Goal: Task Accomplishment & Management: Use online tool/utility

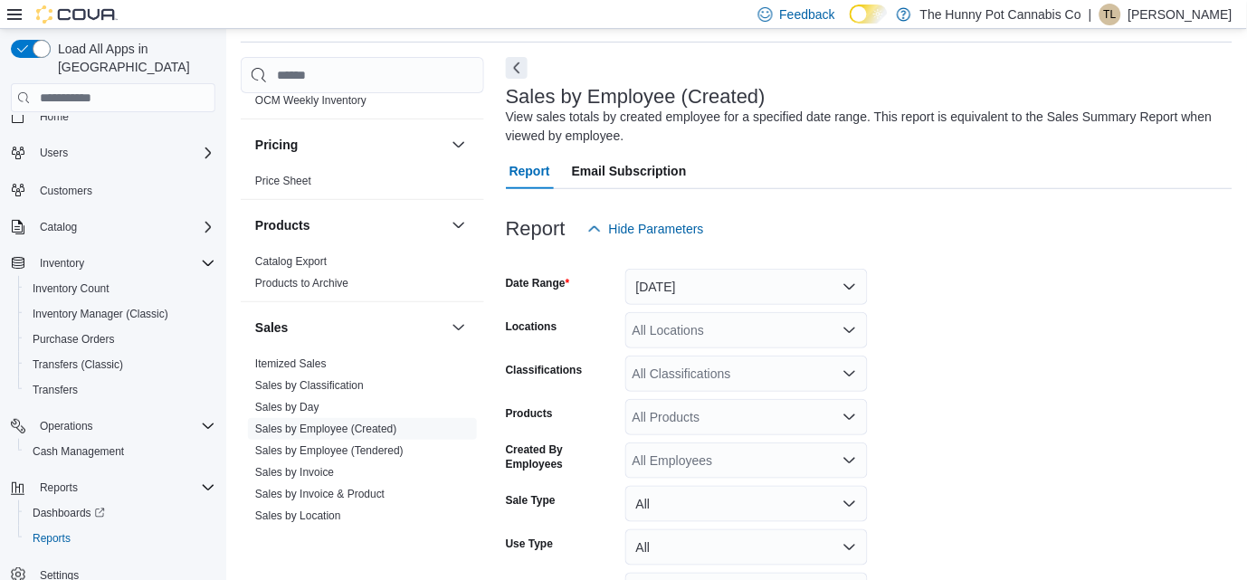
scroll to position [915, 0]
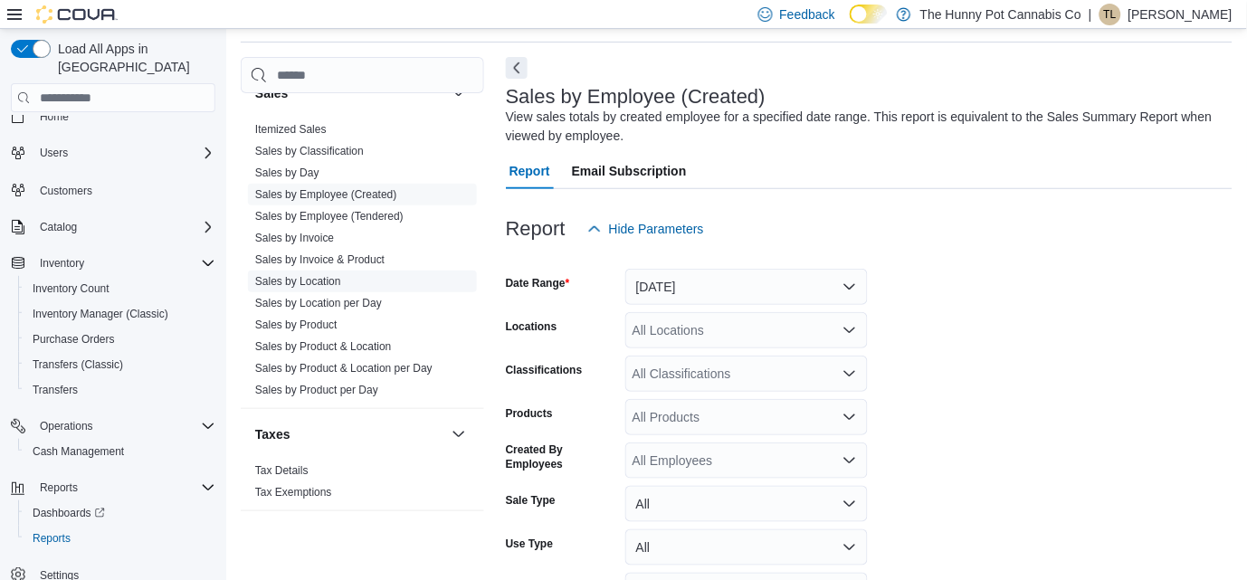
click at [310, 277] on link "Sales by Location" at bounding box center [298, 281] width 86 height 13
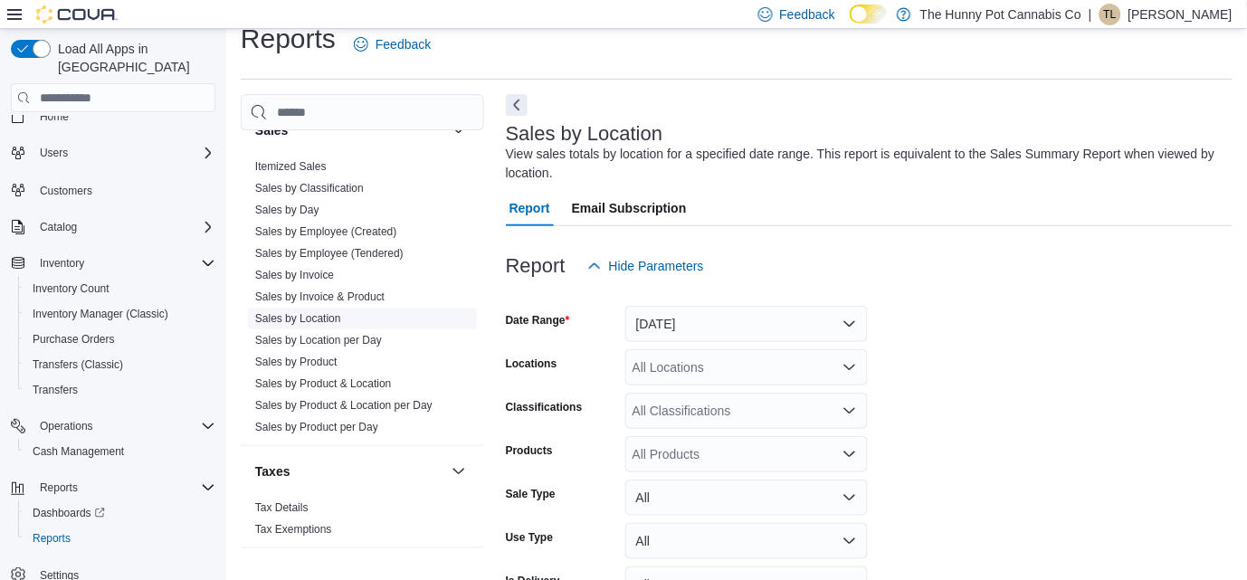
scroll to position [60, 0]
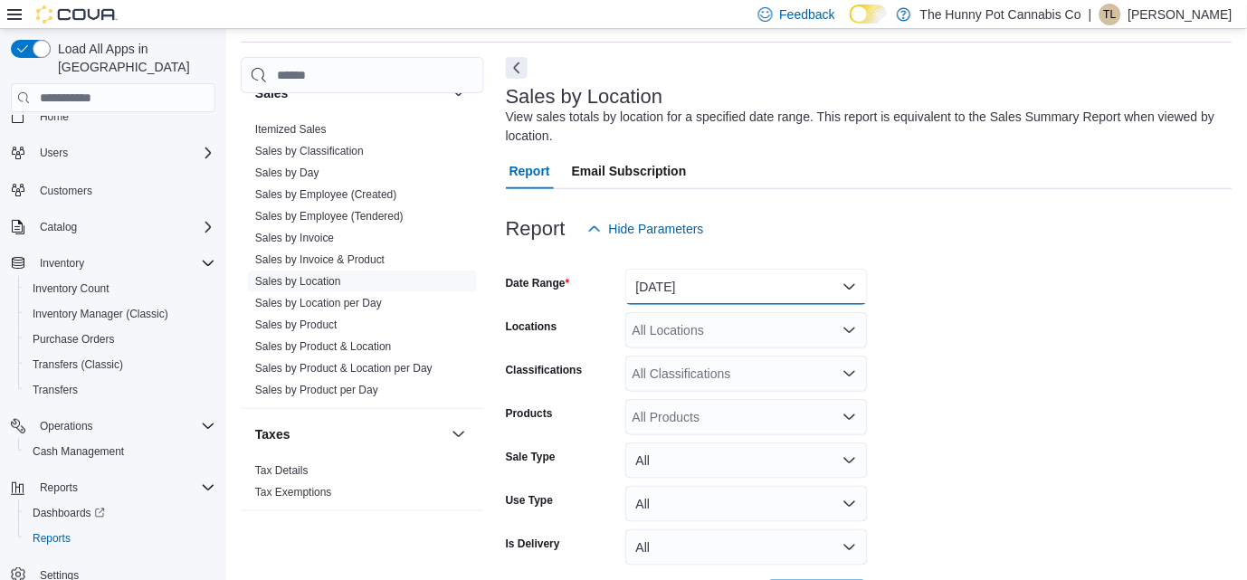
click at [719, 285] on button "[DATE]" at bounding box center [746, 287] width 243 height 36
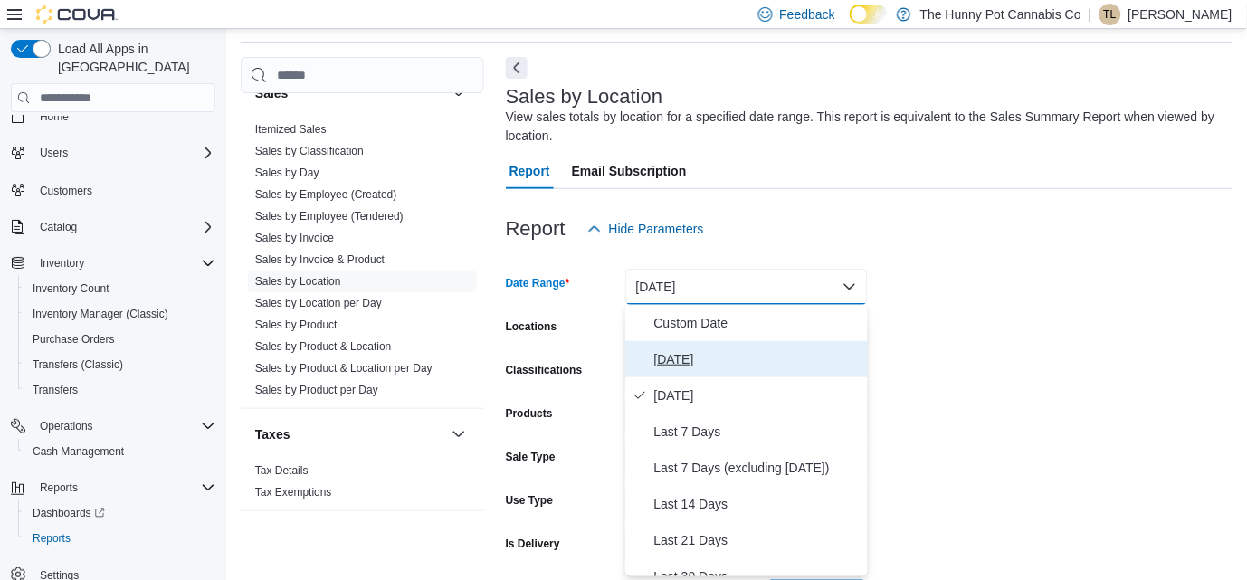
click at [697, 351] on span "[DATE]" at bounding box center [757, 359] width 206 height 22
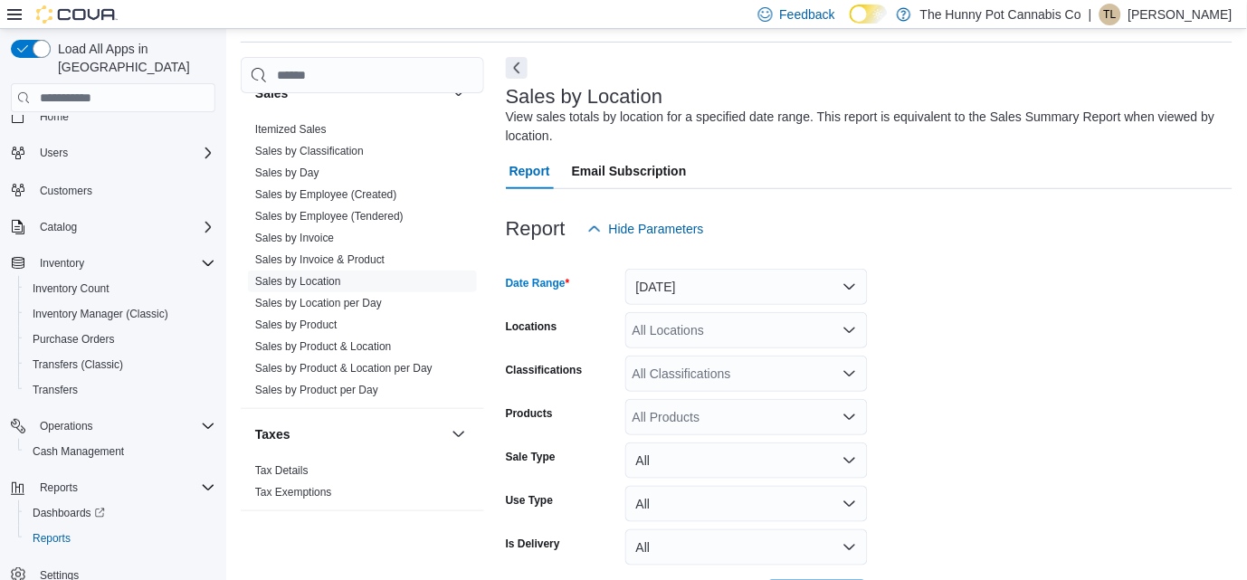
click at [1002, 303] on form "Date Range [DATE] Locations All Locations Classifications All Classifications P…" at bounding box center [869, 431] width 727 height 369
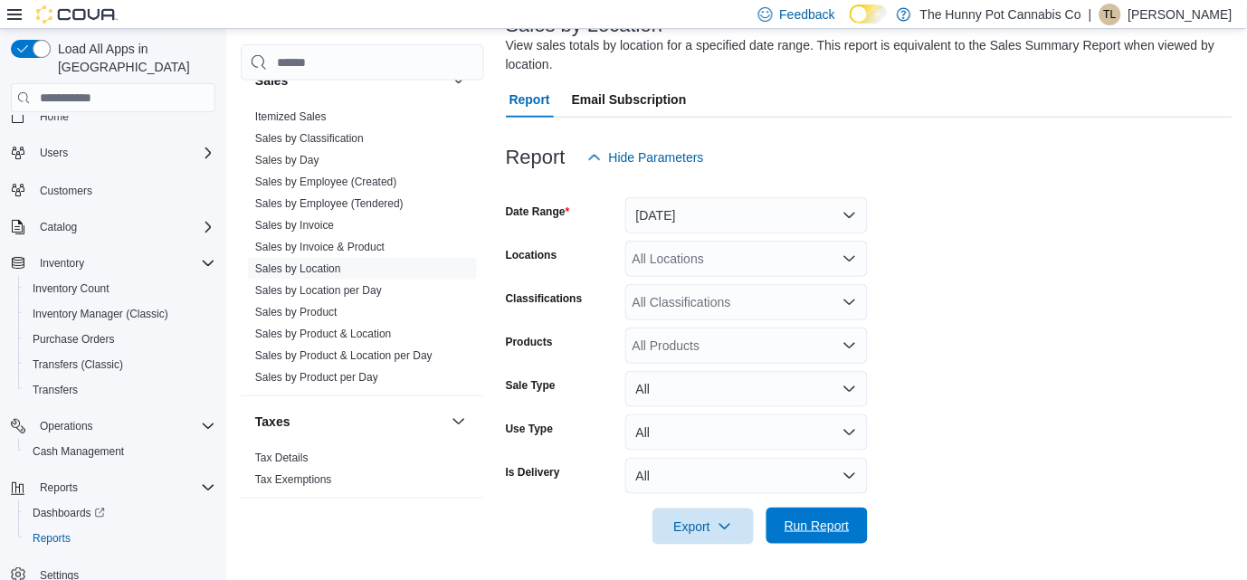
click at [818, 528] on span "Run Report" at bounding box center [817, 526] width 65 height 18
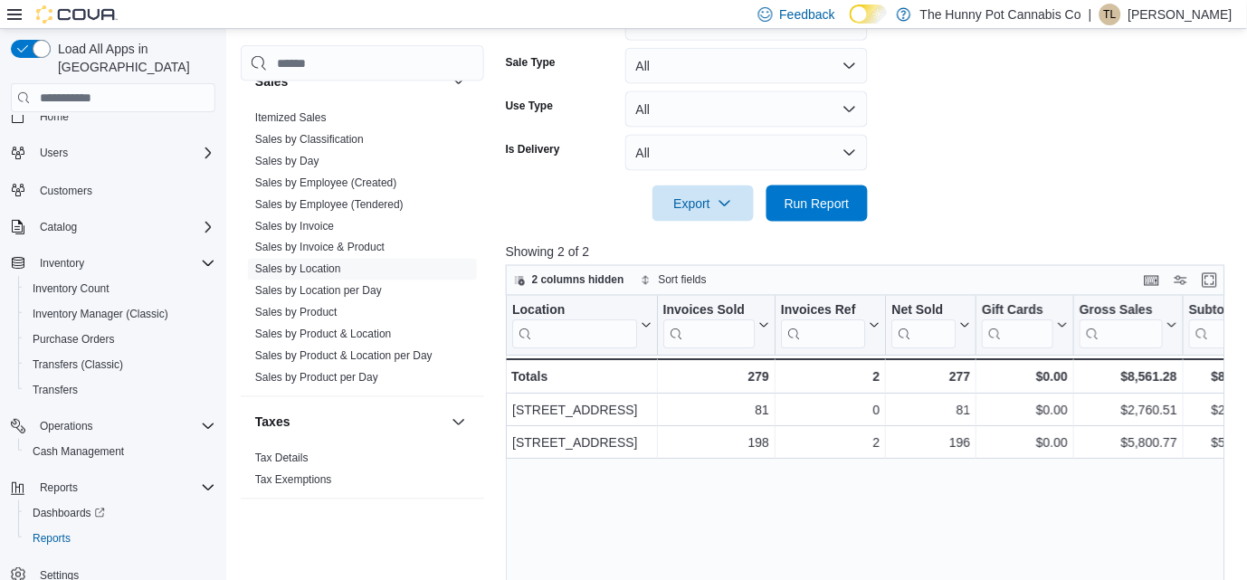
scroll to position [455, 0]
